Goal: Task Accomplishment & Management: Manage account settings

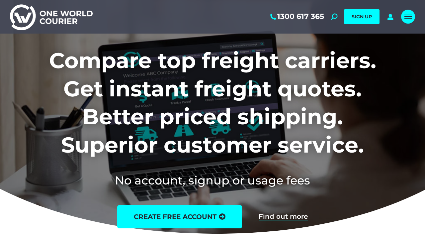
click at [408, 18] on span "Mobile menu icon" at bounding box center [407, 18] width 7 height 1
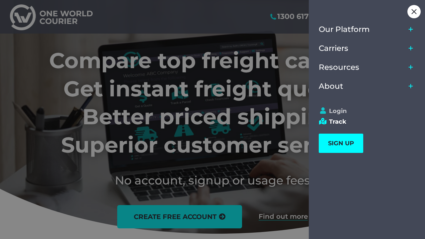
click at [342, 113] on link "Login" at bounding box center [364, 110] width 90 height 7
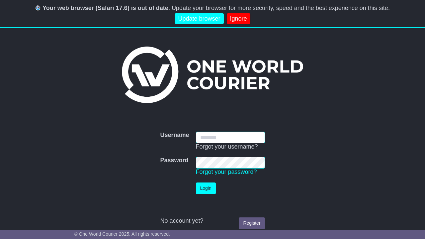
type input "**********"
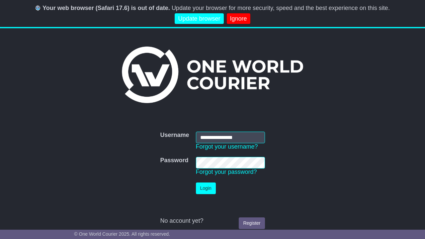
click at [202, 189] on button "Login" at bounding box center [206, 188] width 20 height 12
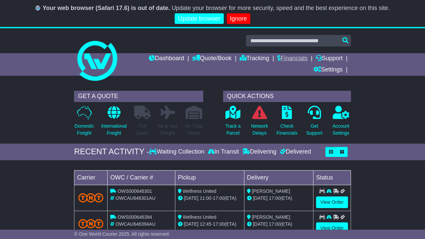
click at [296, 59] on link "Financials" at bounding box center [292, 58] width 30 height 11
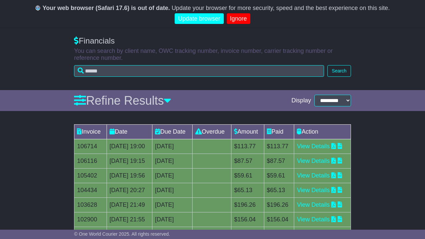
scroll to position [75, 0]
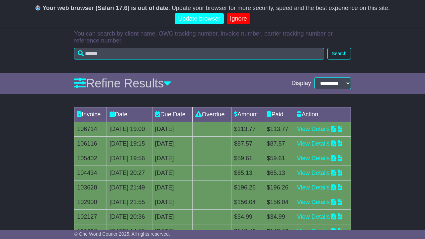
click at [336, 131] on icon at bounding box center [333, 128] width 5 height 6
